Goal: Navigation & Orientation: Find specific page/section

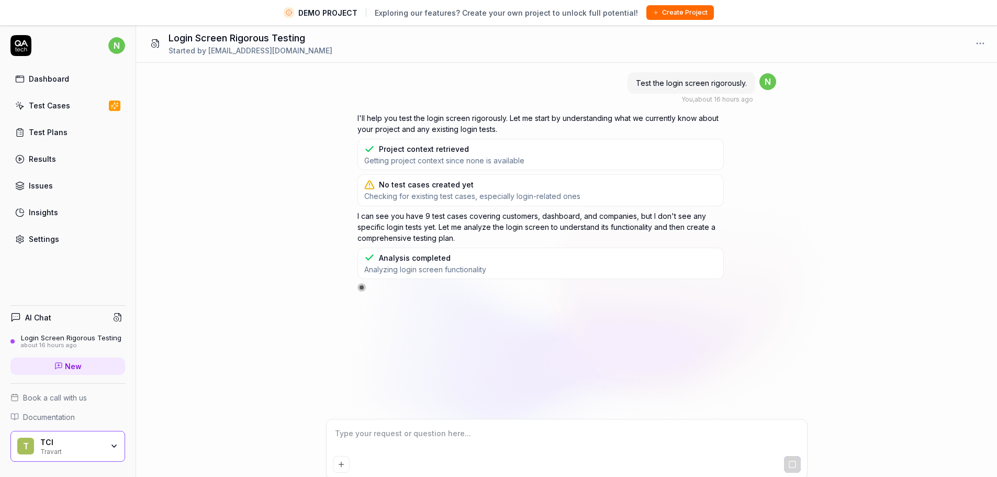
click at [59, 82] on div "Dashboard" at bounding box center [49, 78] width 40 height 11
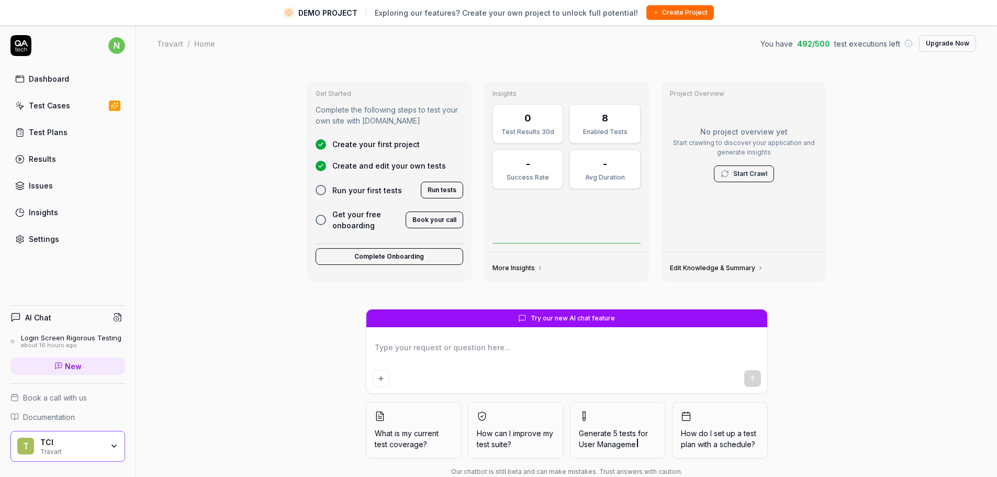
type textarea "*"
